Goal: Task Accomplishment & Management: Complete application form

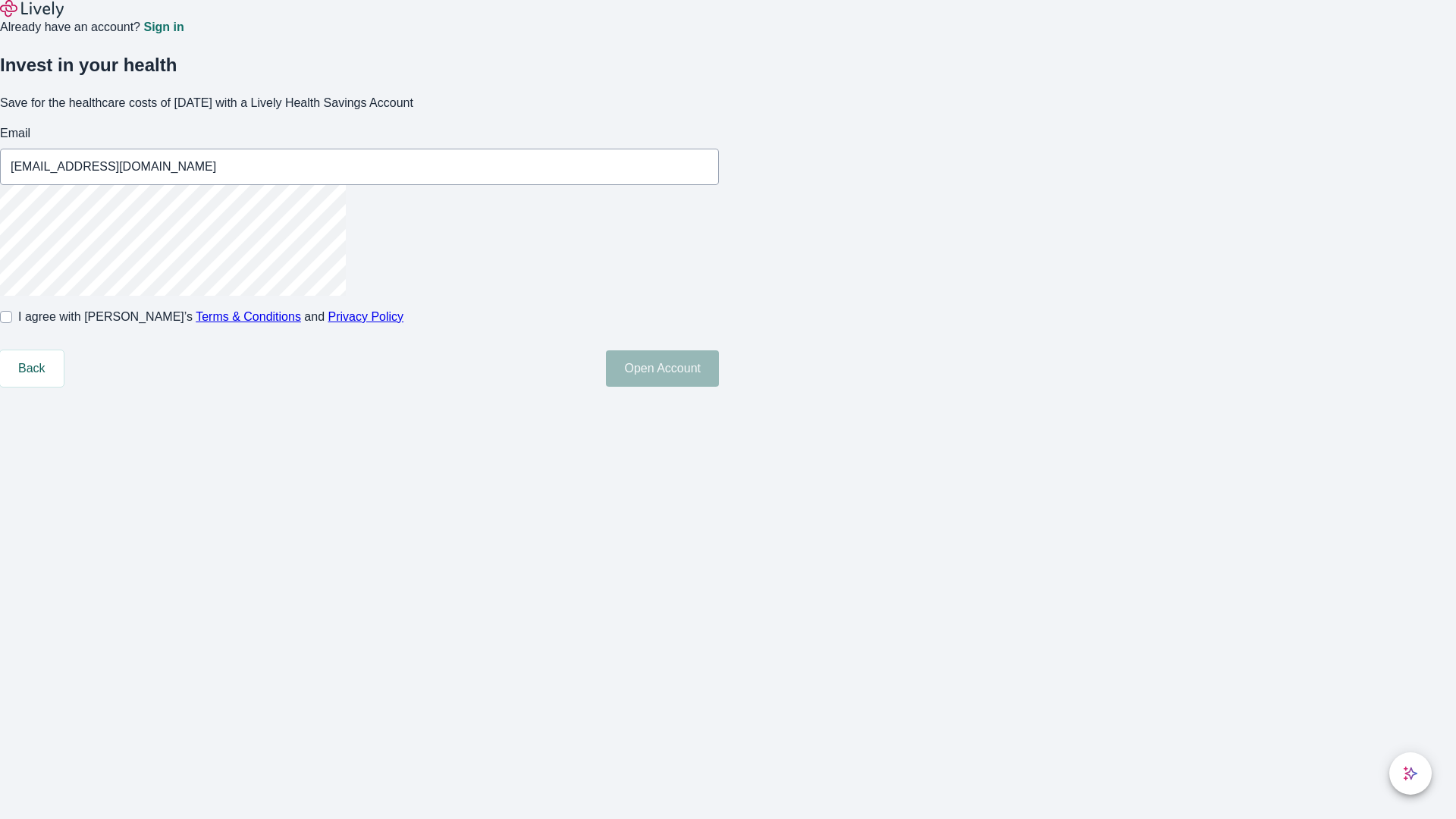
click at [12, 323] on input "I agree with Lively’s Terms & Conditions and Privacy Policy" at bounding box center [6, 316] width 12 height 12
checkbox input "true"
click at [719, 387] on button "Open Account" at bounding box center [662, 368] width 113 height 36
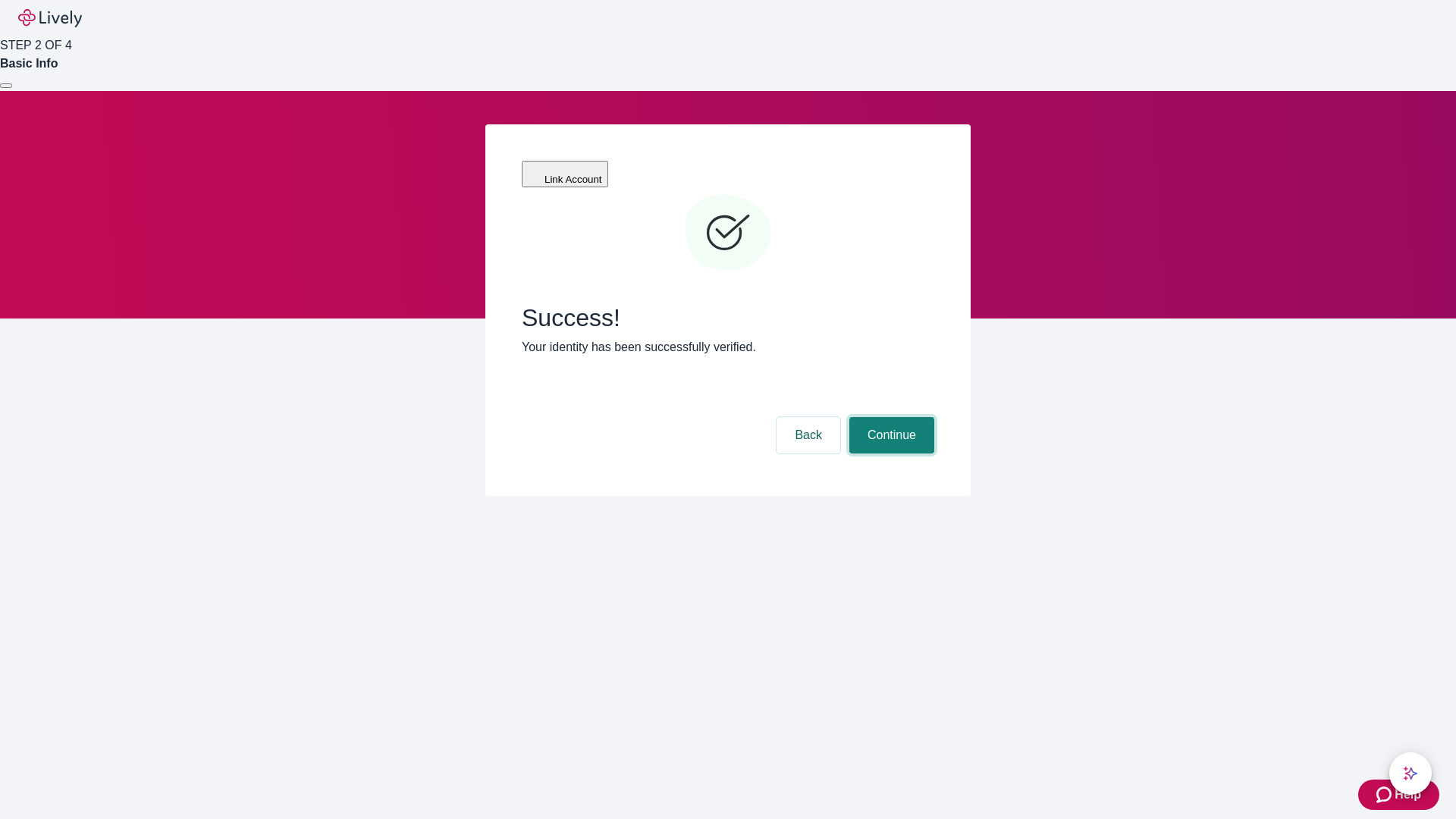
click at [889, 417] on button "Continue" at bounding box center [892, 435] width 85 height 36
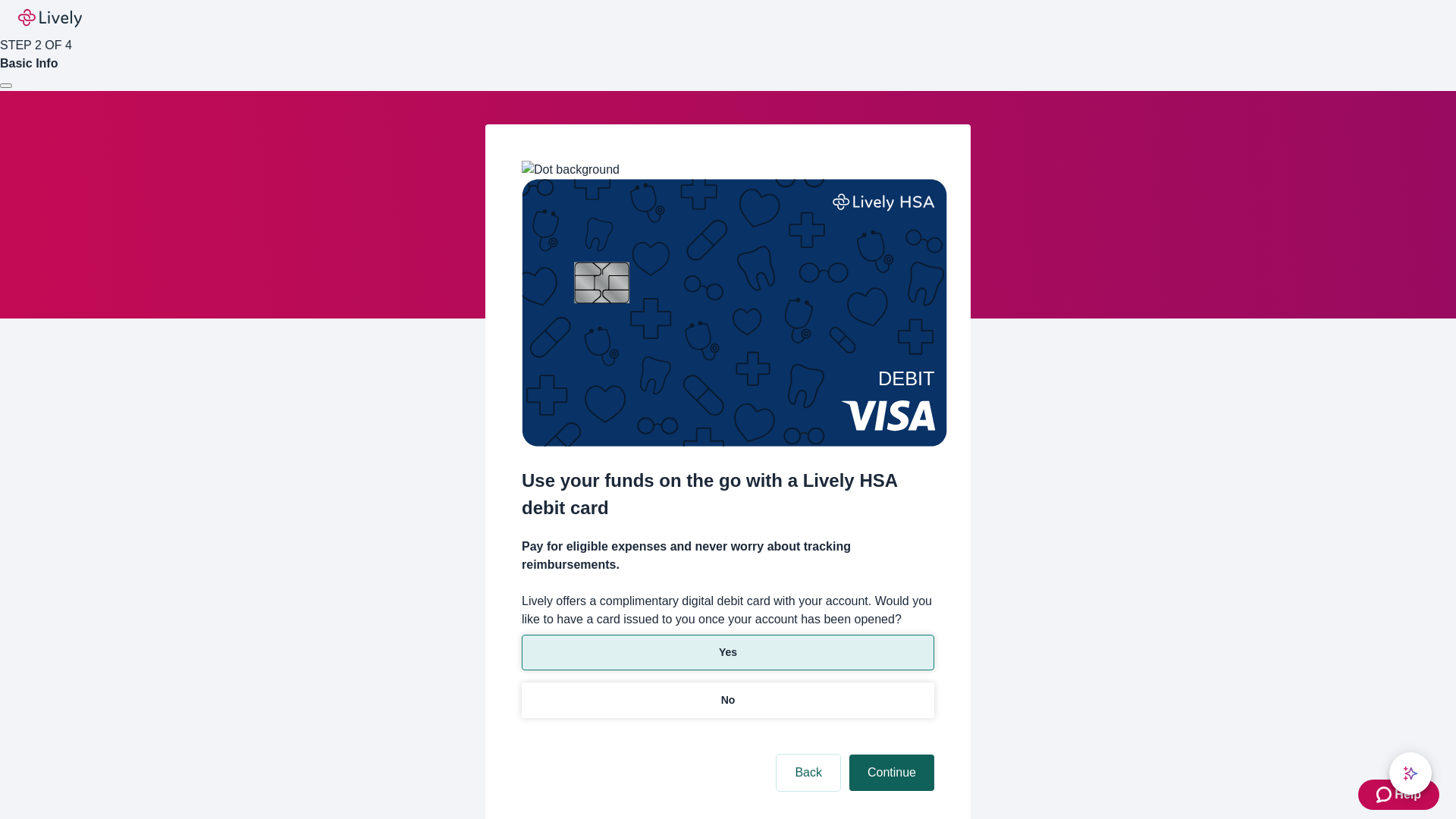
click at [727, 645] on p "Yes" at bounding box center [728, 653] width 19 height 16
click at [889, 755] on button "Continue" at bounding box center [892, 772] width 85 height 36
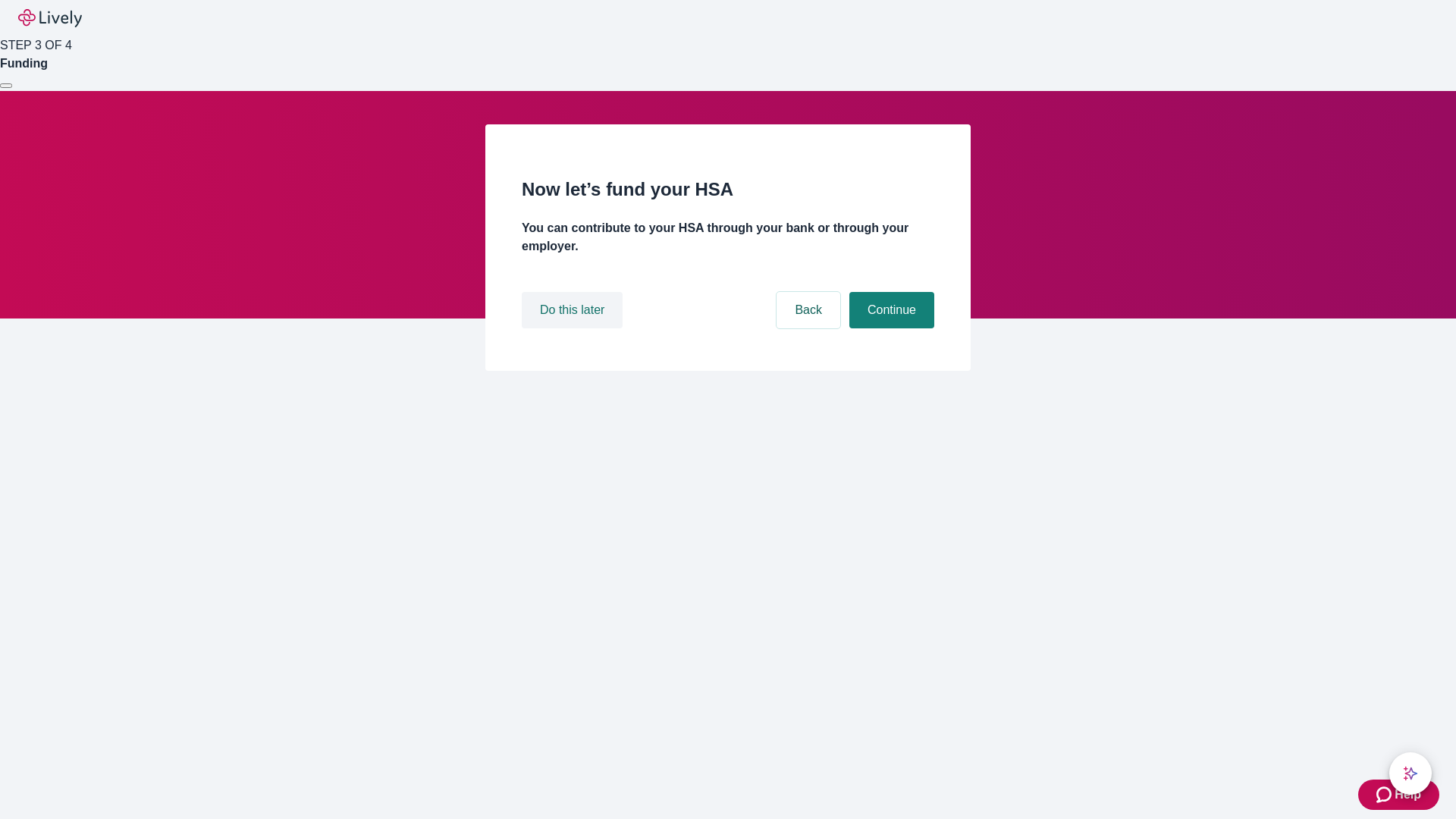
click at [574, 329] on button "Do this later" at bounding box center [571, 310] width 101 height 36
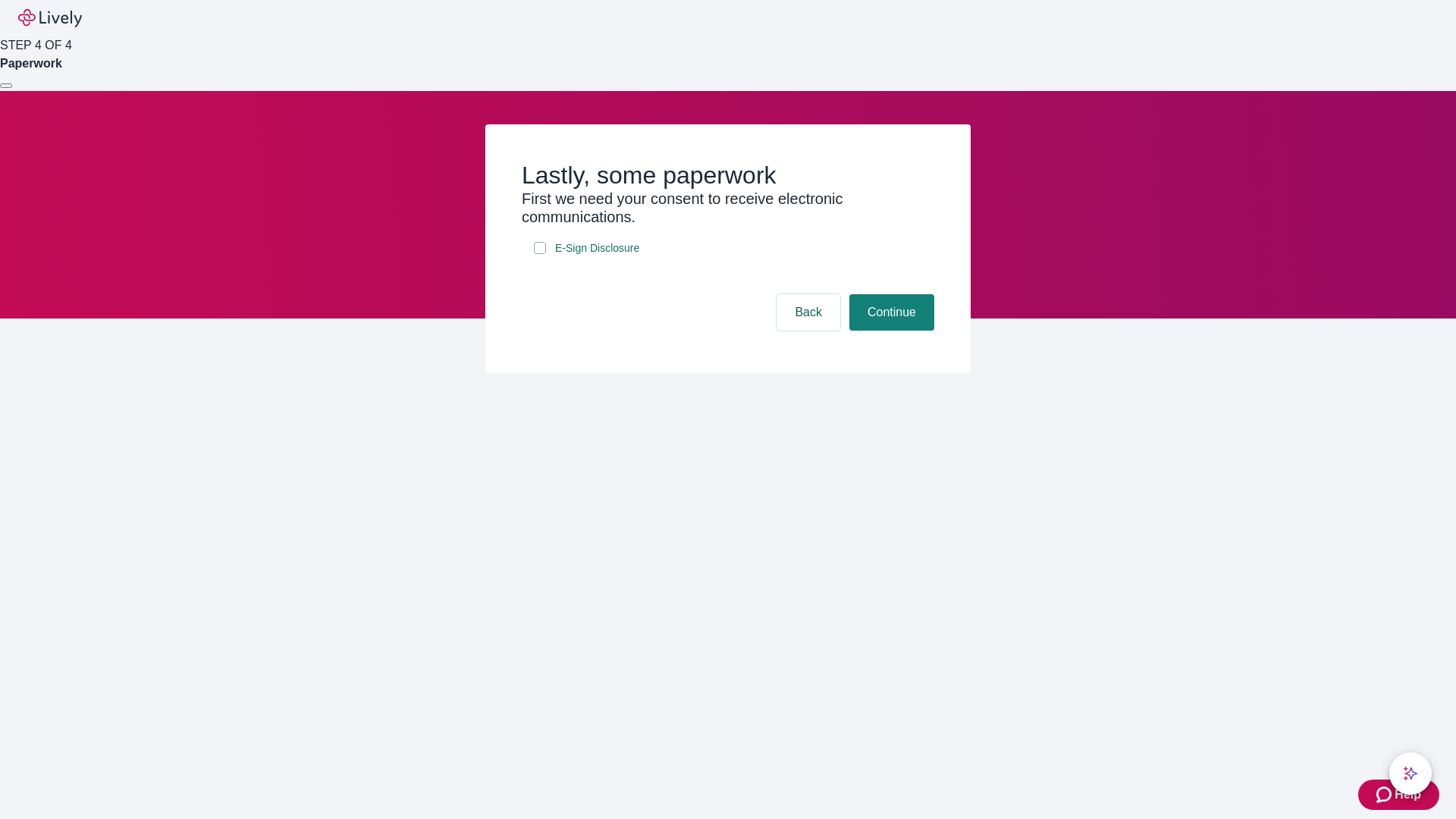
click at [540, 254] on input "E-Sign Disclosure" at bounding box center [539, 248] width 12 height 12
checkbox input "true"
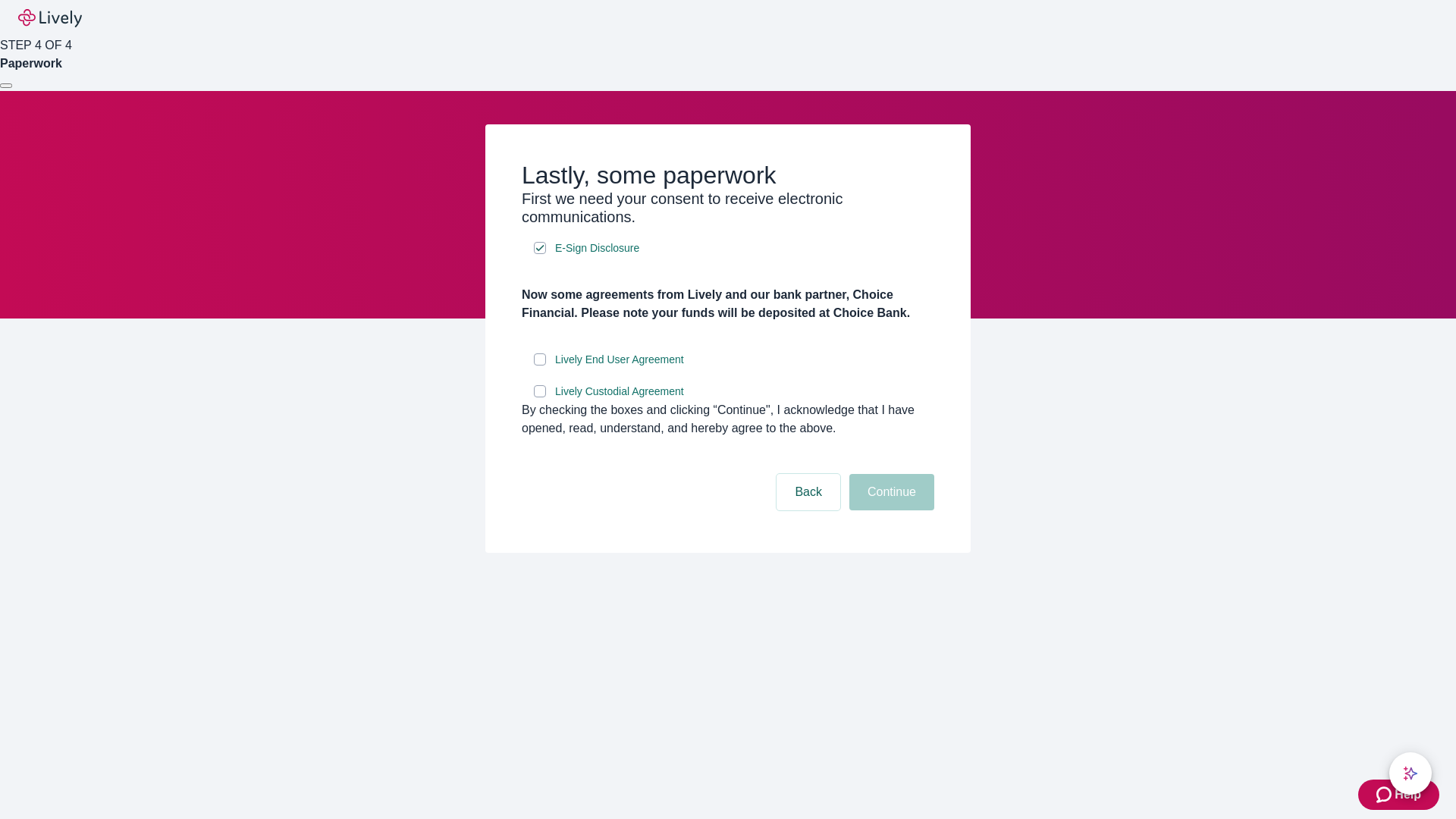
click at [540, 366] on input "Lively End User Agreement" at bounding box center [539, 359] width 12 height 12
checkbox input "true"
click at [540, 398] on input "Lively Custodial Agreement" at bounding box center [539, 391] width 12 height 12
checkbox input "true"
click at [889, 511] on button "Continue" at bounding box center [892, 492] width 85 height 36
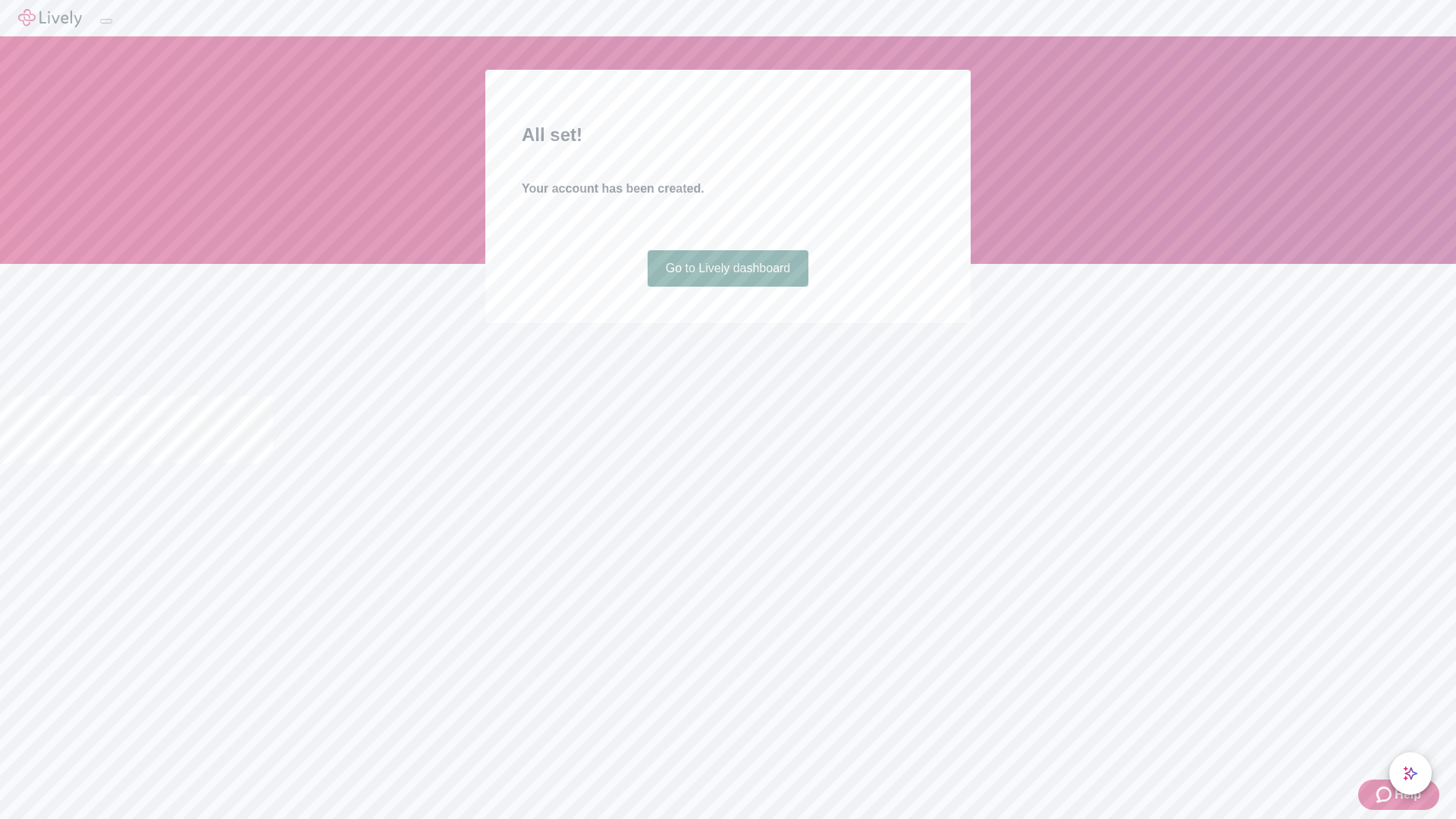
click at [727, 287] on link "Go to Lively dashboard" at bounding box center [728, 268] width 162 height 36
